Goal: Download file/media

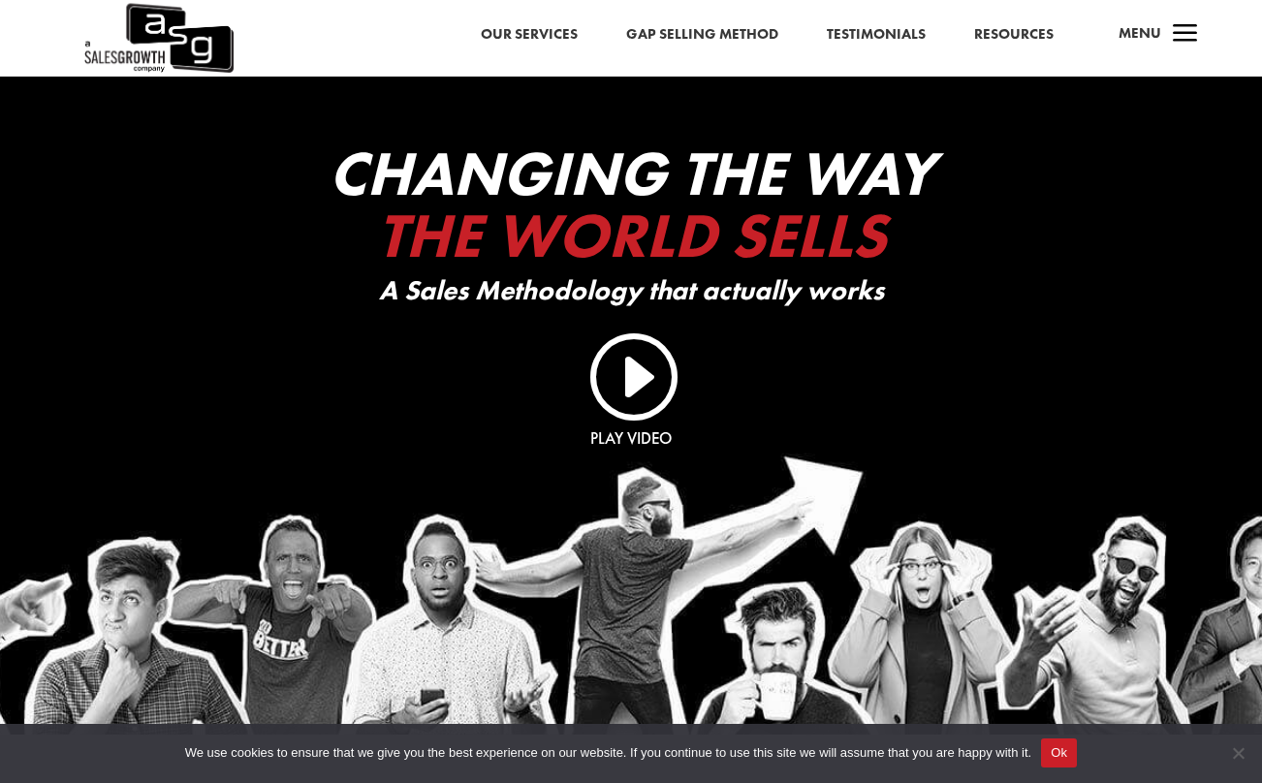
click at [1015, 33] on link "Resources" at bounding box center [1013, 34] width 79 height 25
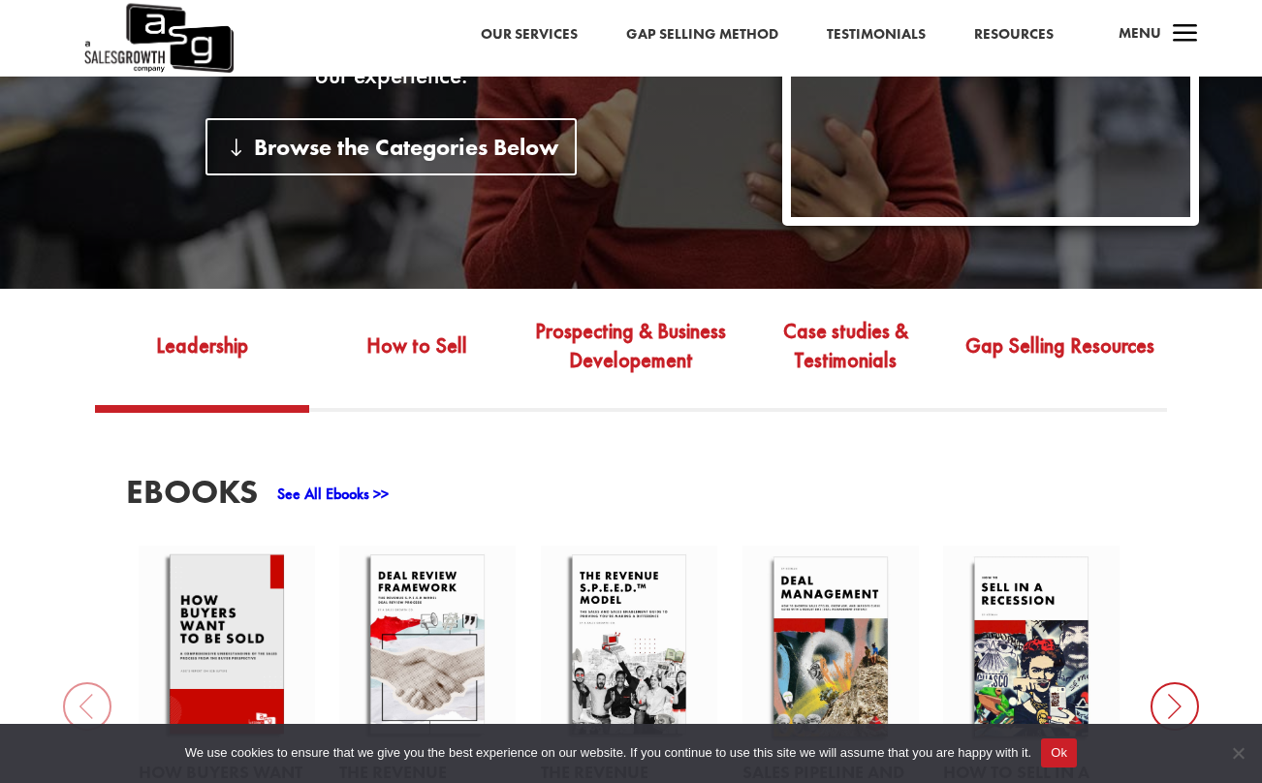
scroll to position [624, 0]
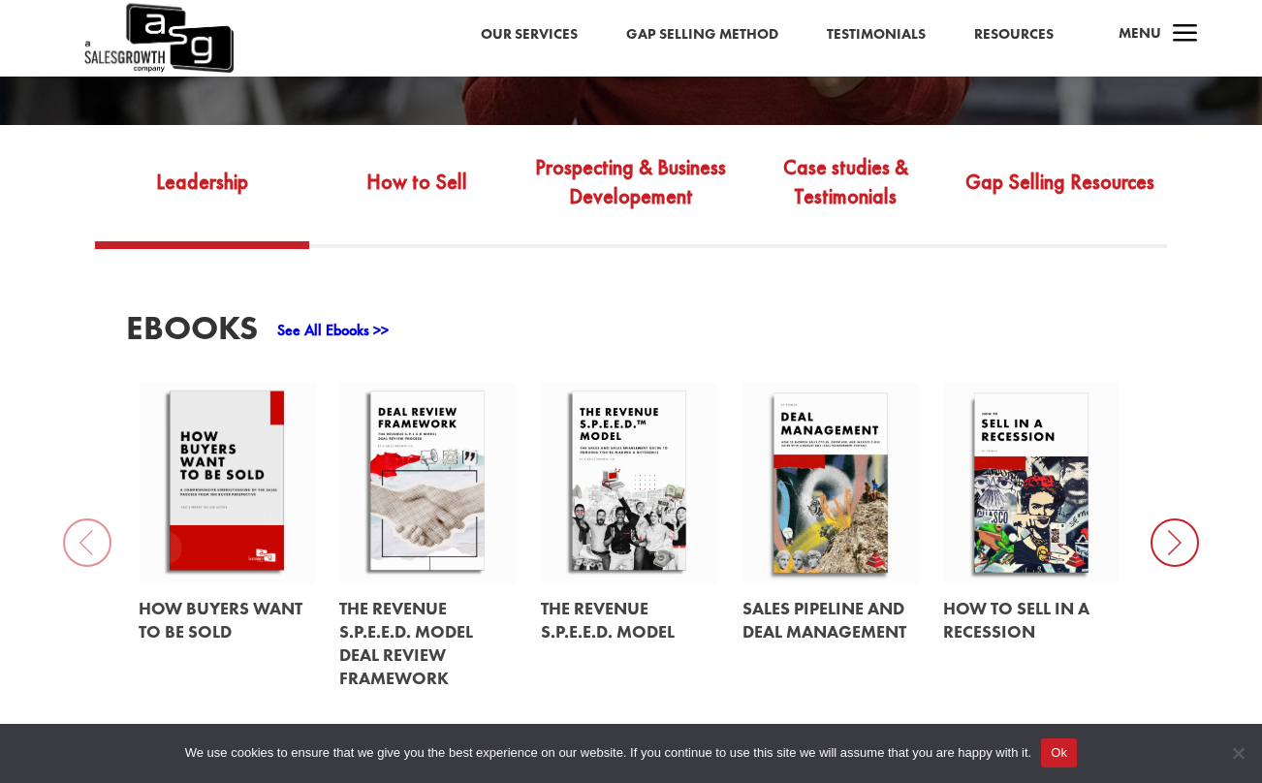
click at [1180, 537] on icon at bounding box center [1175, 543] width 48 height 48
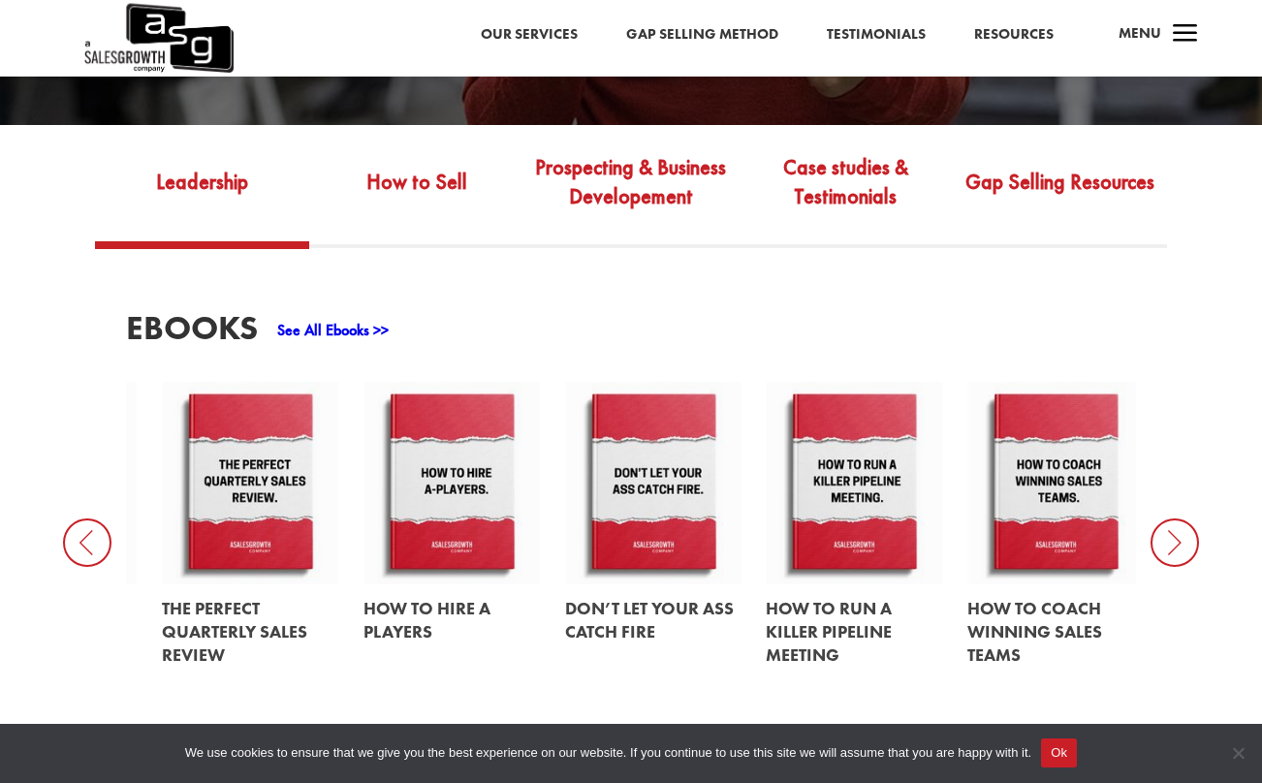
click at [1180, 542] on icon at bounding box center [1175, 543] width 48 height 48
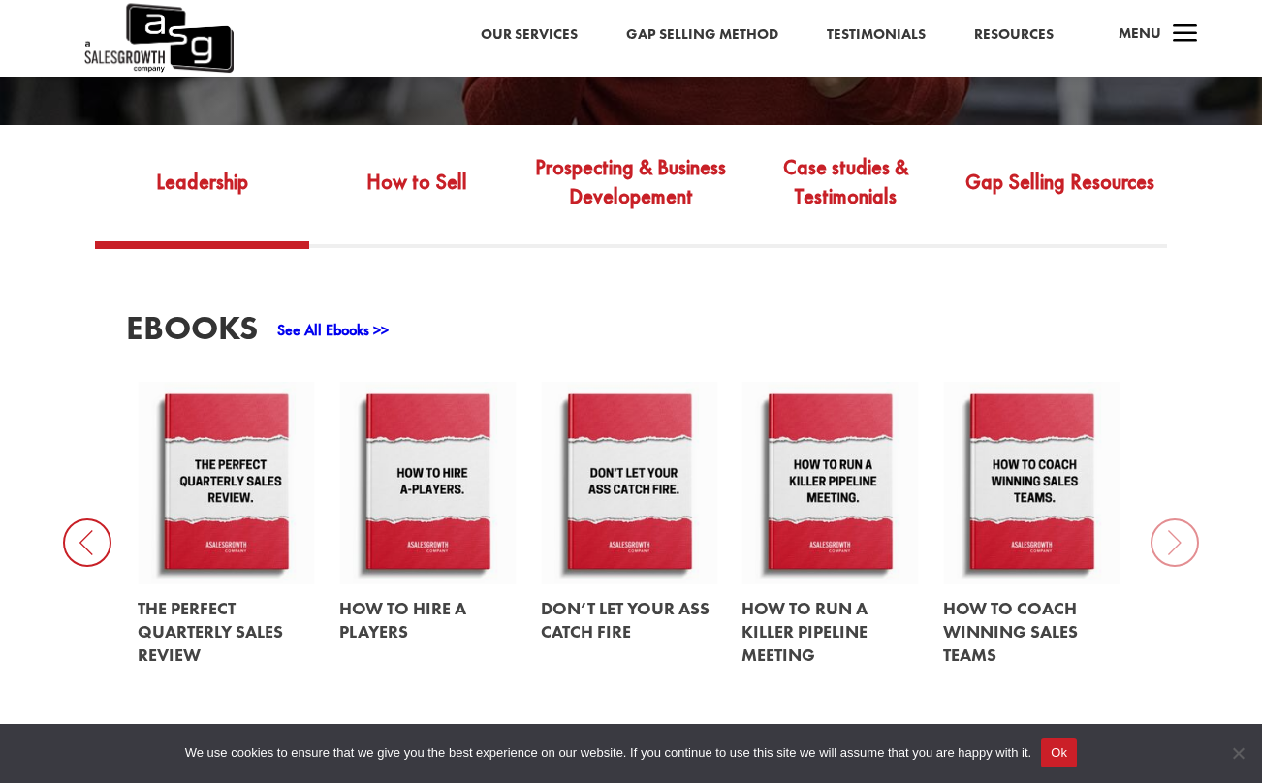
drag, startPoint x: 354, startPoint y: 334, endPoint x: 327, endPoint y: 331, distance: 27.4
click at [327, 331] on link "See All Ebooks >>" at bounding box center [332, 330] width 111 height 20
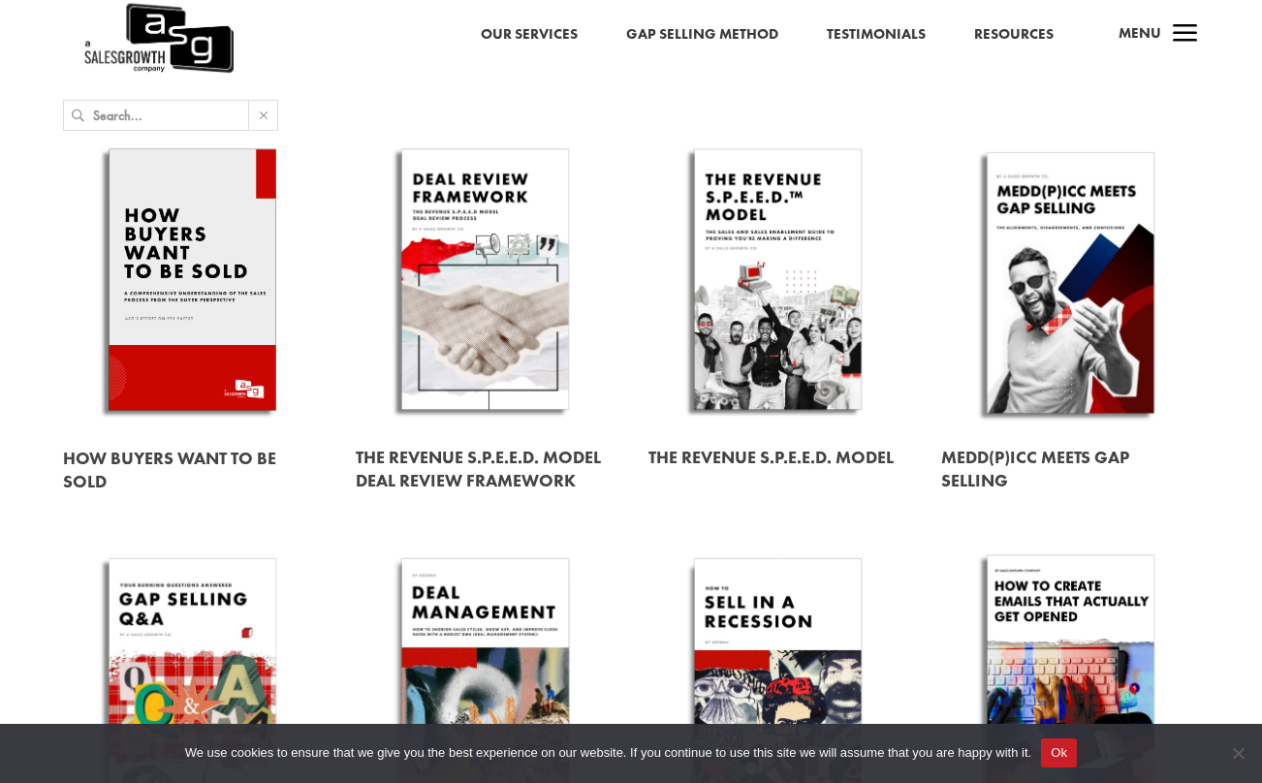
scroll to position [395, 0]
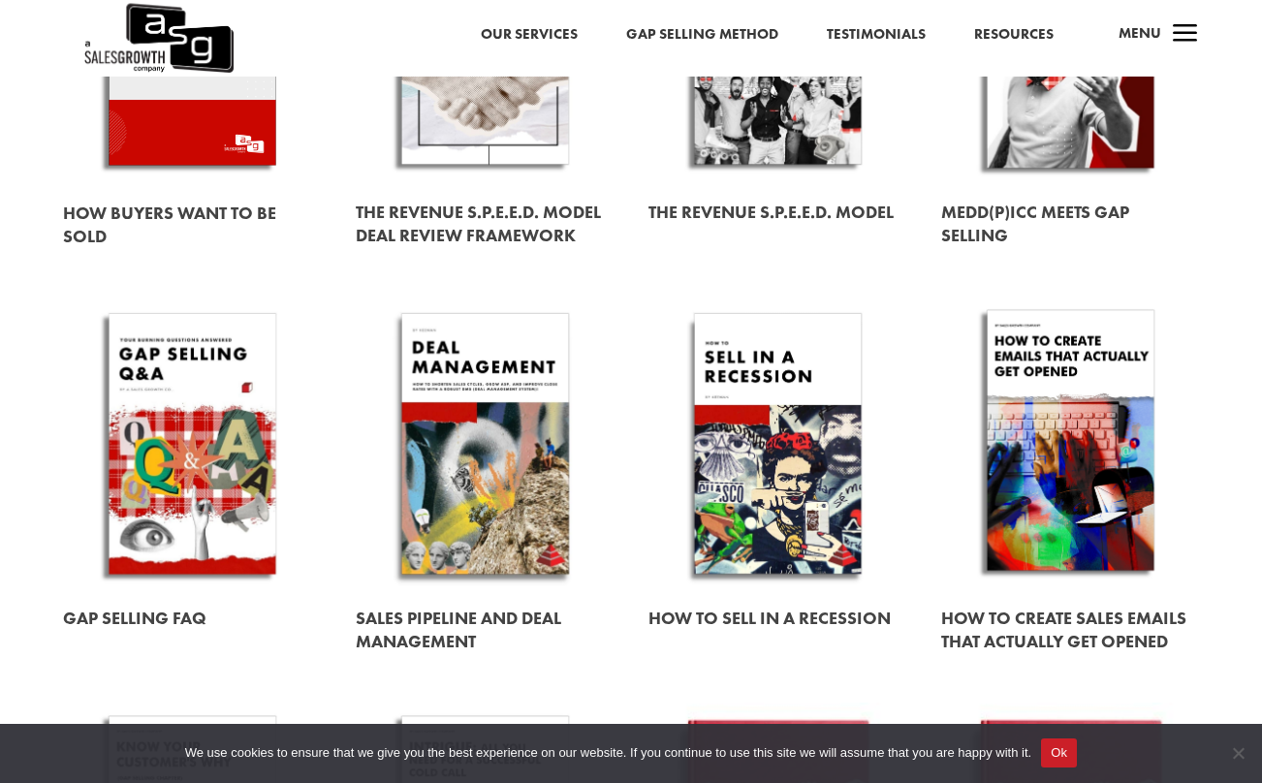
click at [1100, 462] on link at bounding box center [1070, 444] width 259 height 295
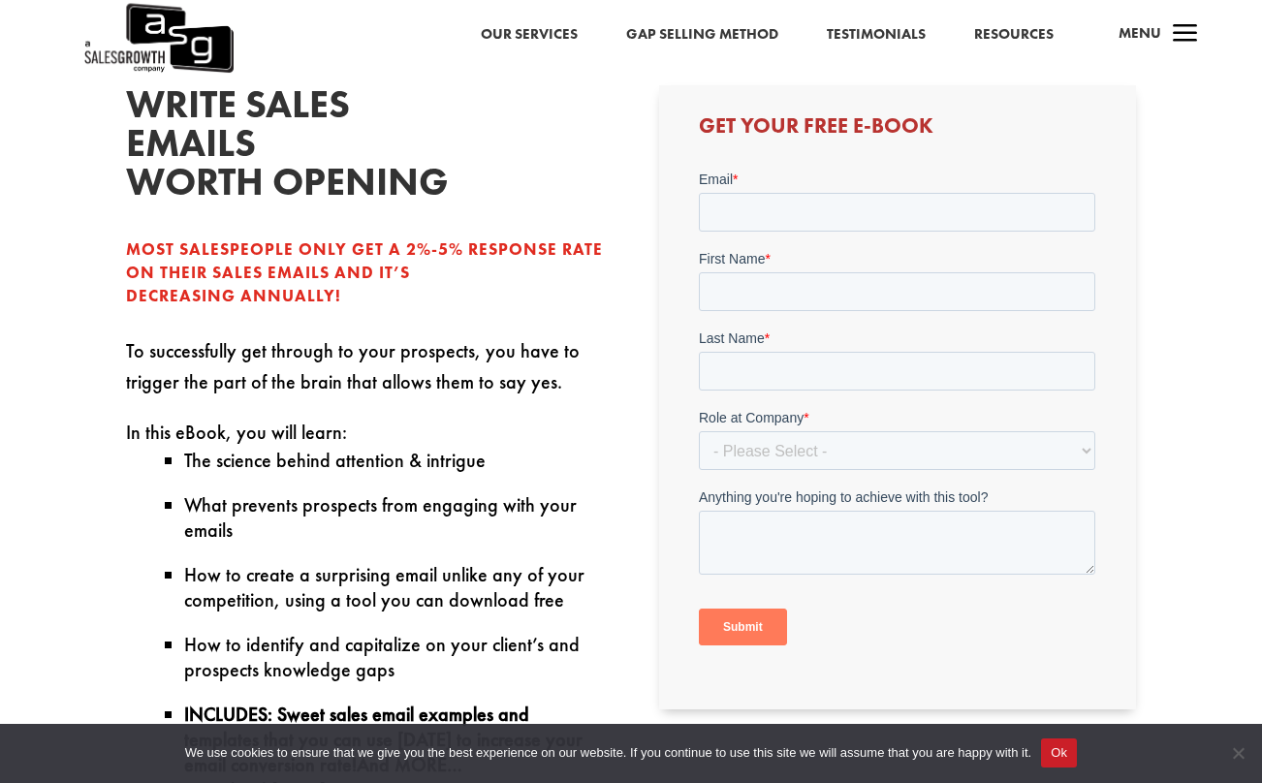
scroll to position [439, 0]
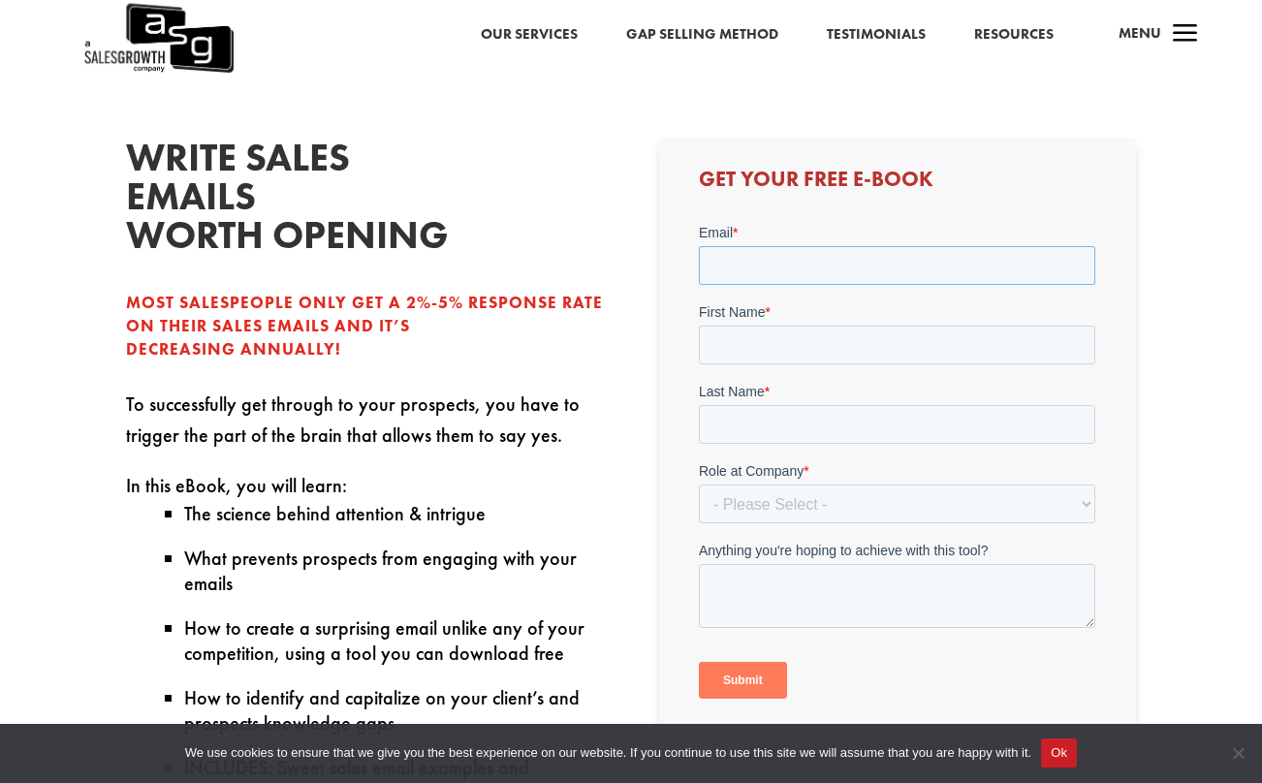
click at [826, 268] on input "Email *" at bounding box center [897, 264] width 396 height 39
type input "jd@optimaloutcomes.io"
type input "John"
type input "DiMatteo"
click at [851, 493] on select "- Please Select - C-Level (CRO, CSO, etc) Senior Leadership (VP of Sales, VP of…" at bounding box center [897, 503] width 396 height 39
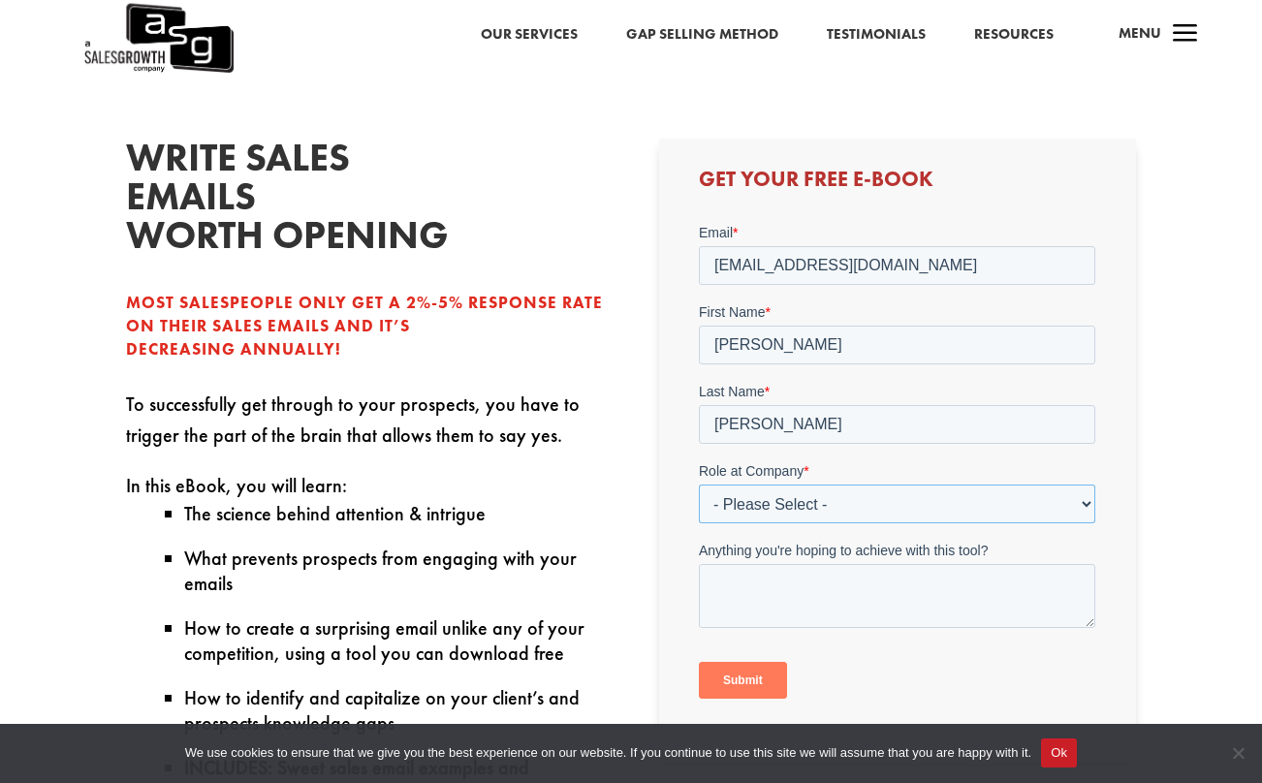
select select "Director/Manager (Sales Director, Regional Sales Manager, etc)"
click at [699, 484] on select "- Please Select - C-Level (CRO, CSO, etc) Senior Leadership (VP of Sales, VP of…" at bounding box center [897, 503] width 396 height 39
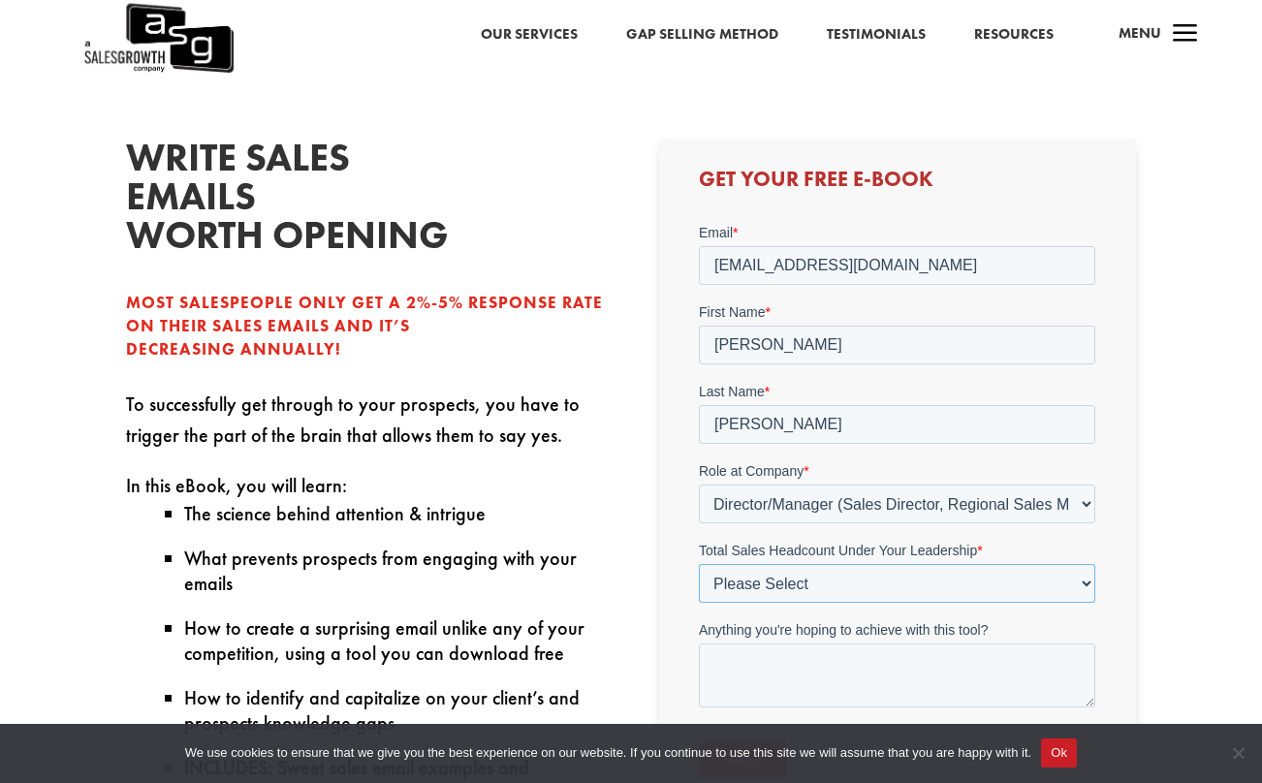
click at [898, 578] on select "Please Select Just Me 1-9 10-19 20-49 50-99 100+" at bounding box center [897, 582] width 396 height 39
select select "1-9"
click at [699, 563] on select "Please Select Just Me 1-9 10-19 20-49 50-99 100+" at bounding box center [897, 582] width 396 height 39
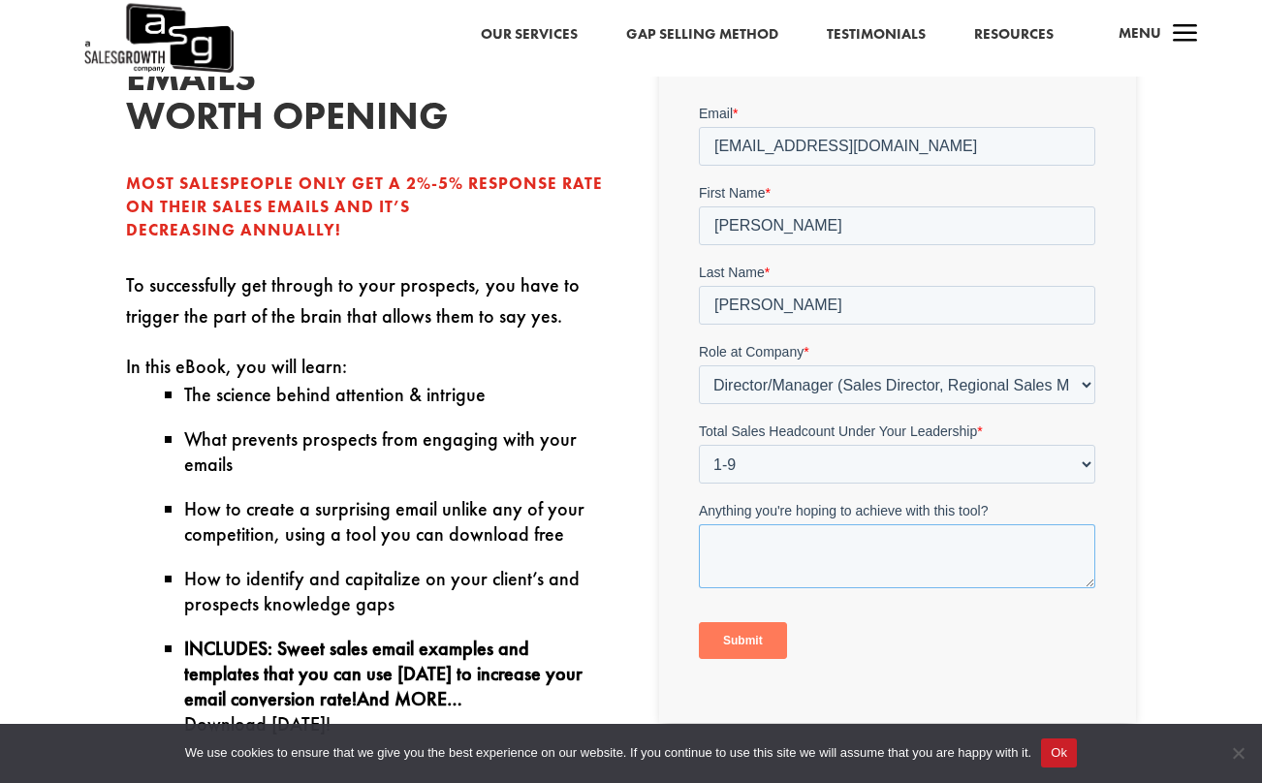
click at [792, 551] on textarea "Anything you're hoping to achieve with this tool?" at bounding box center [897, 555] width 396 height 64
click at [743, 645] on input "Submit" at bounding box center [743, 639] width 88 height 37
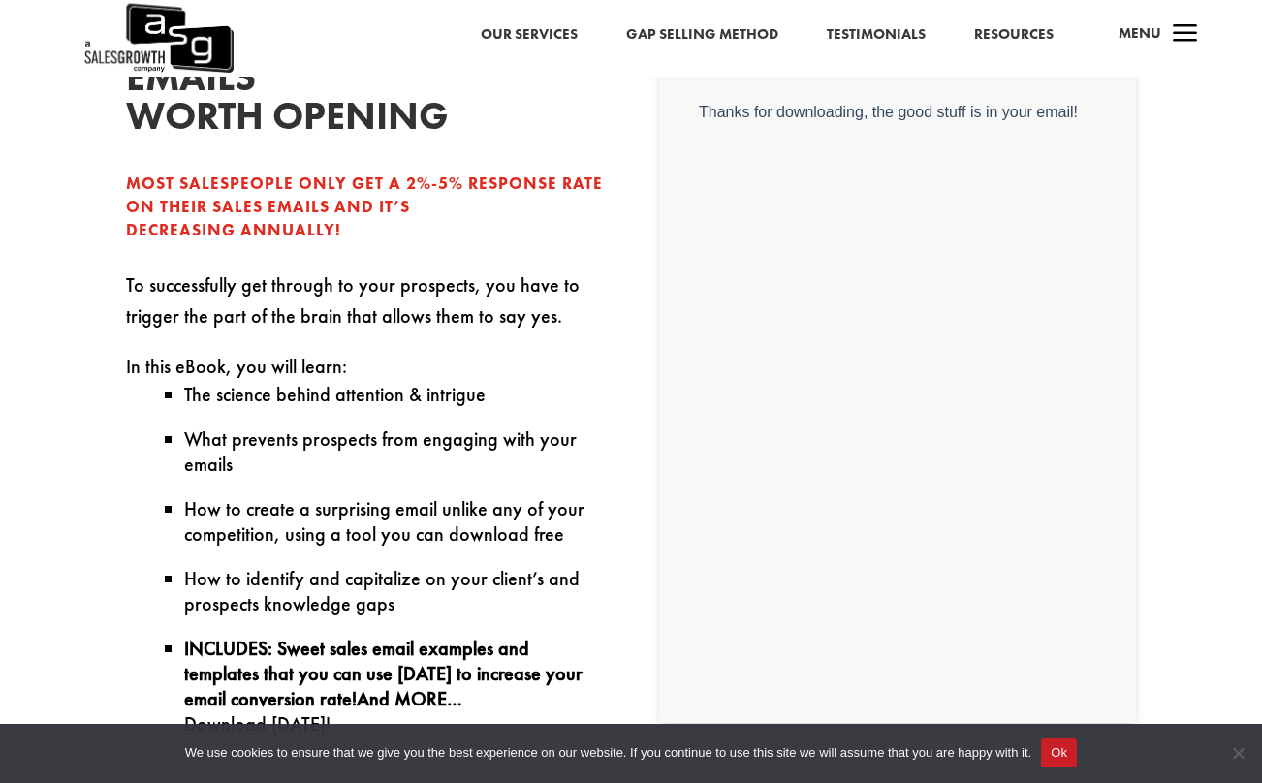
click at [1220, 79] on div "write sales emails worth opening Most salespeople only get a 2%-5% response rat…" at bounding box center [631, 588] width 1262 height 1291
click at [1246, 121] on div "write sales emails worth opening Most salespeople only get a 2%-5% response rat…" at bounding box center [631, 588] width 1262 height 1291
click at [1056, 750] on button "Ok" at bounding box center [1059, 753] width 36 height 29
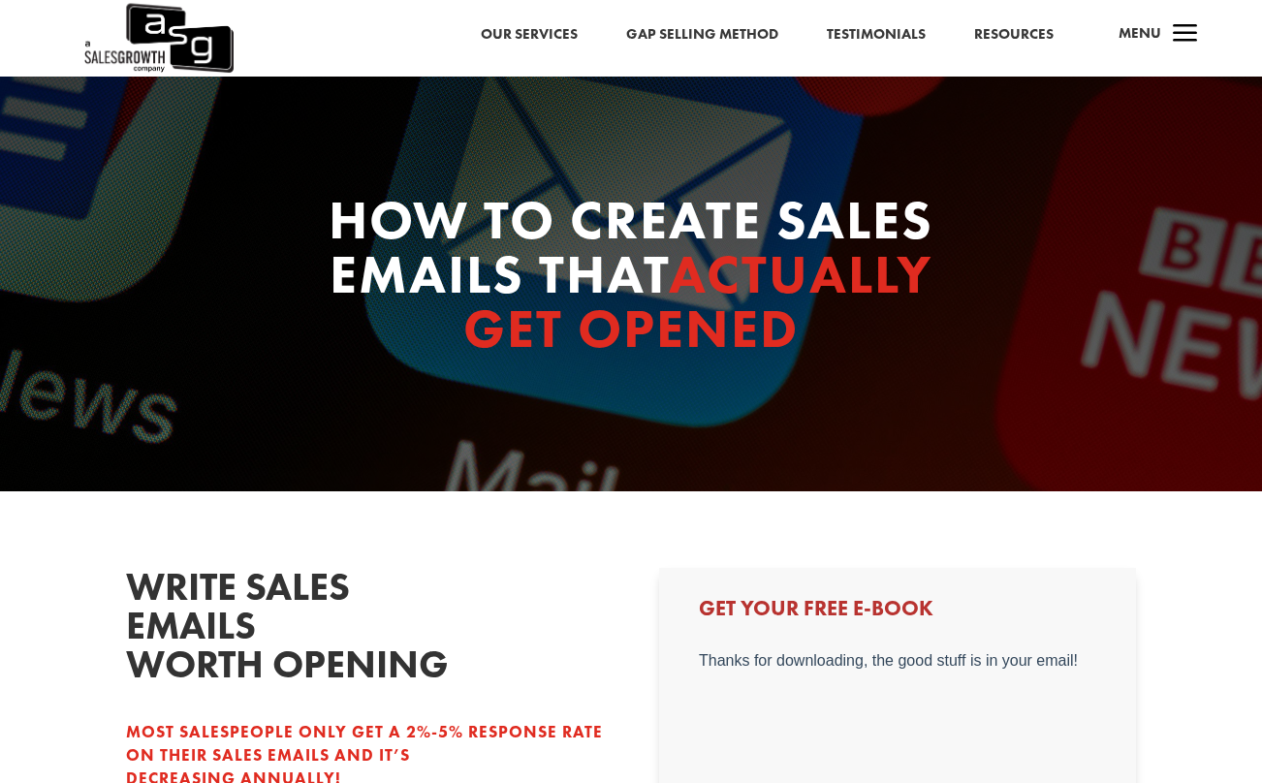
scroll to position [0, 0]
